Goal: Task Accomplishment & Management: Manage account settings

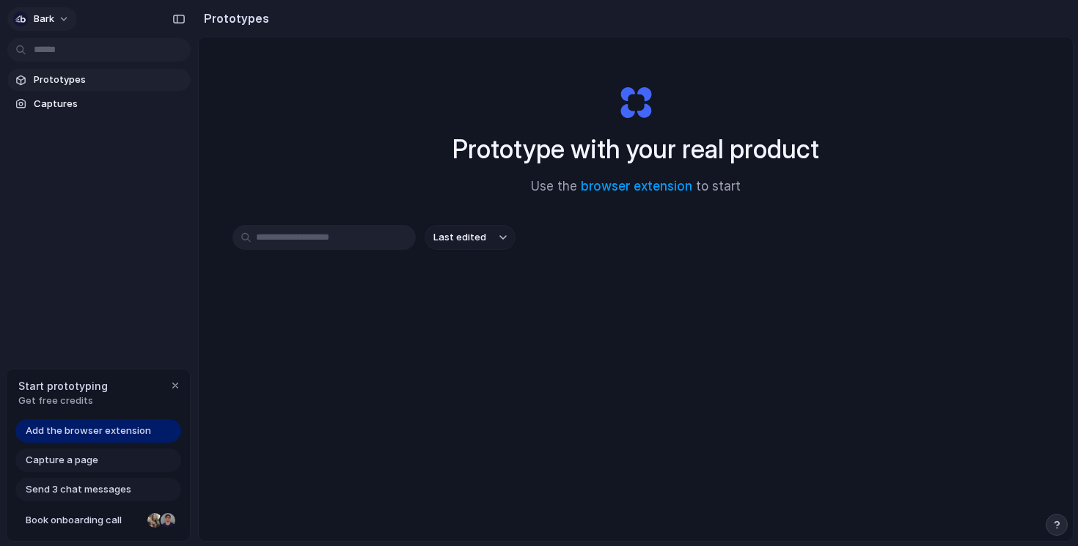
click at [67, 15] on button "Bark" at bounding box center [42, 18] width 70 height 23
click at [58, 45] on span "Settings" at bounding box center [54, 52] width 40 height 15
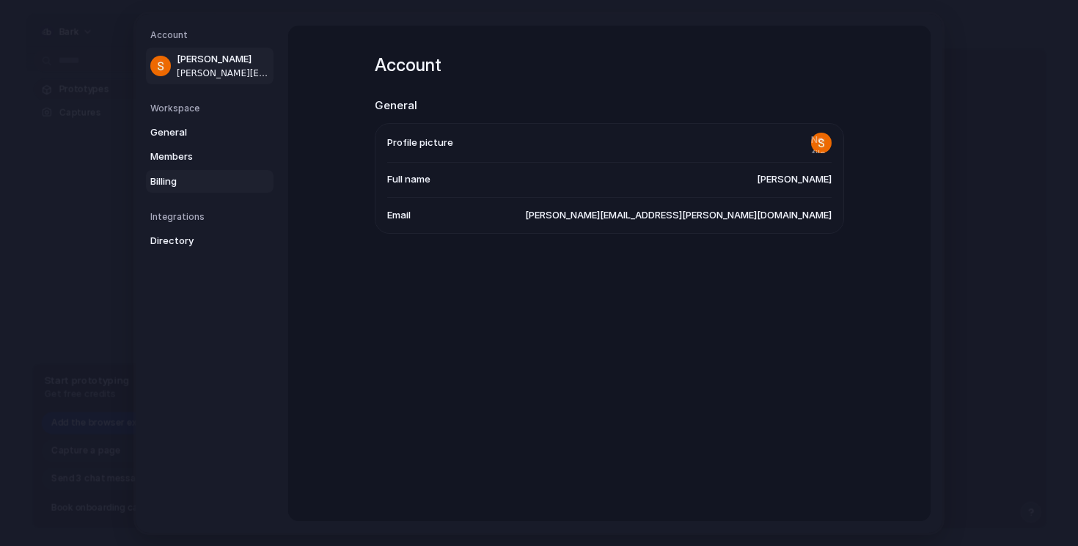
click at [166, 186] on span "Billing" at bounding box center [197, 181] width 94 height 15
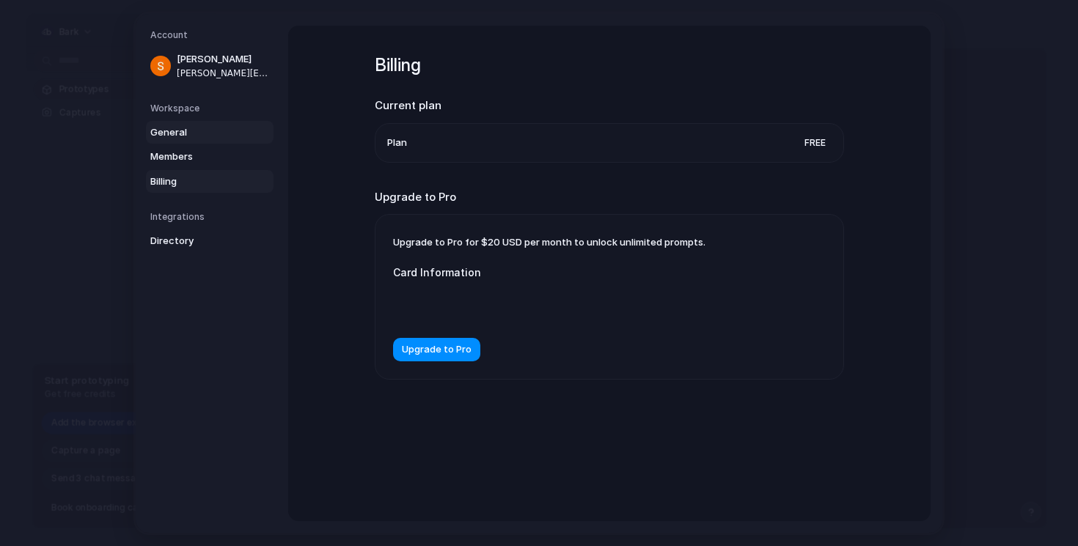
click at [189, 131] on span "General" at bounding box center [197, 132] width 94 height 15
